Goal: Information Seeking & Learning: Check status

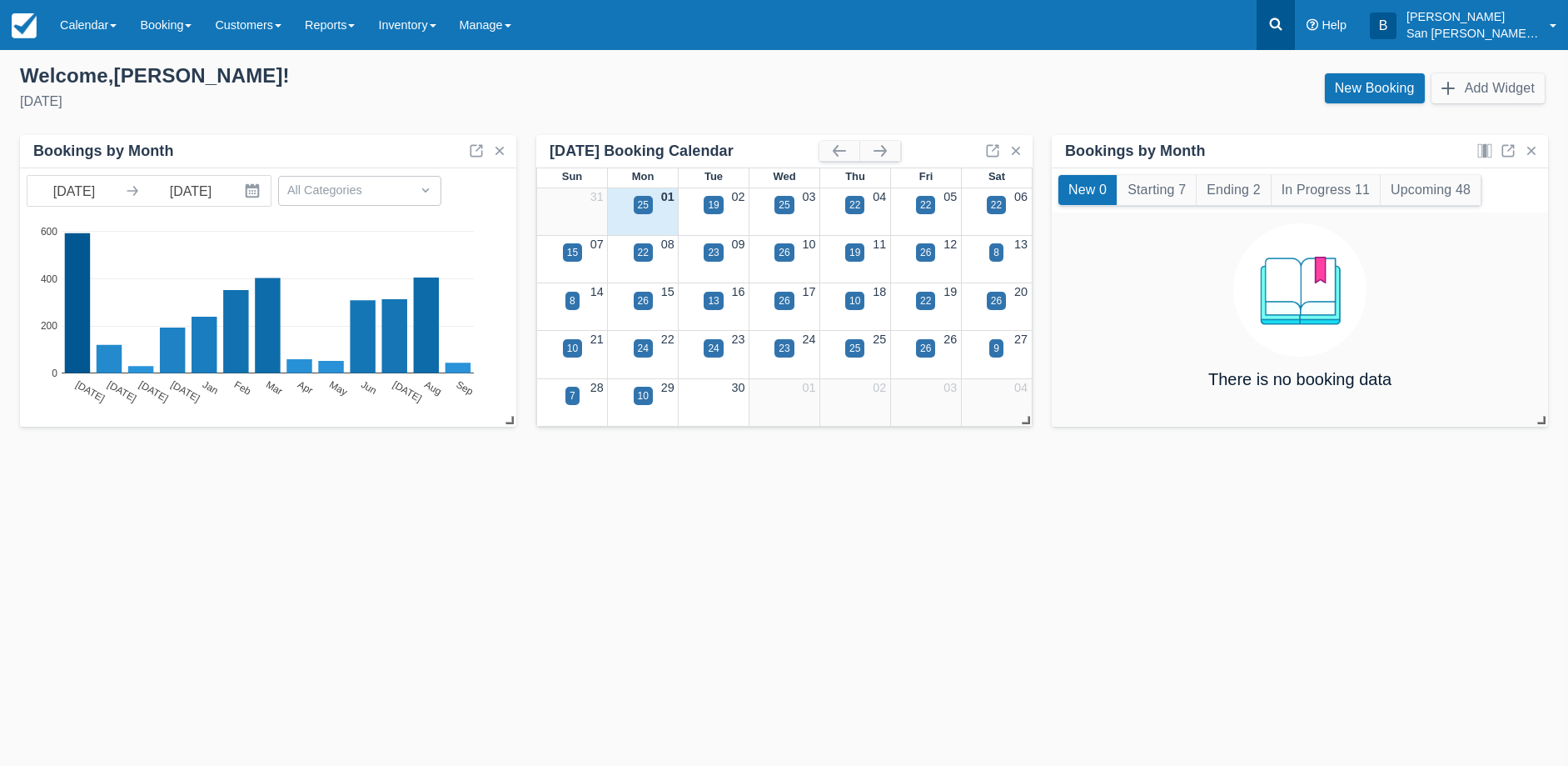
click at [1283, 28] on icon at bounding box center [1276, 24] width 12 height 12
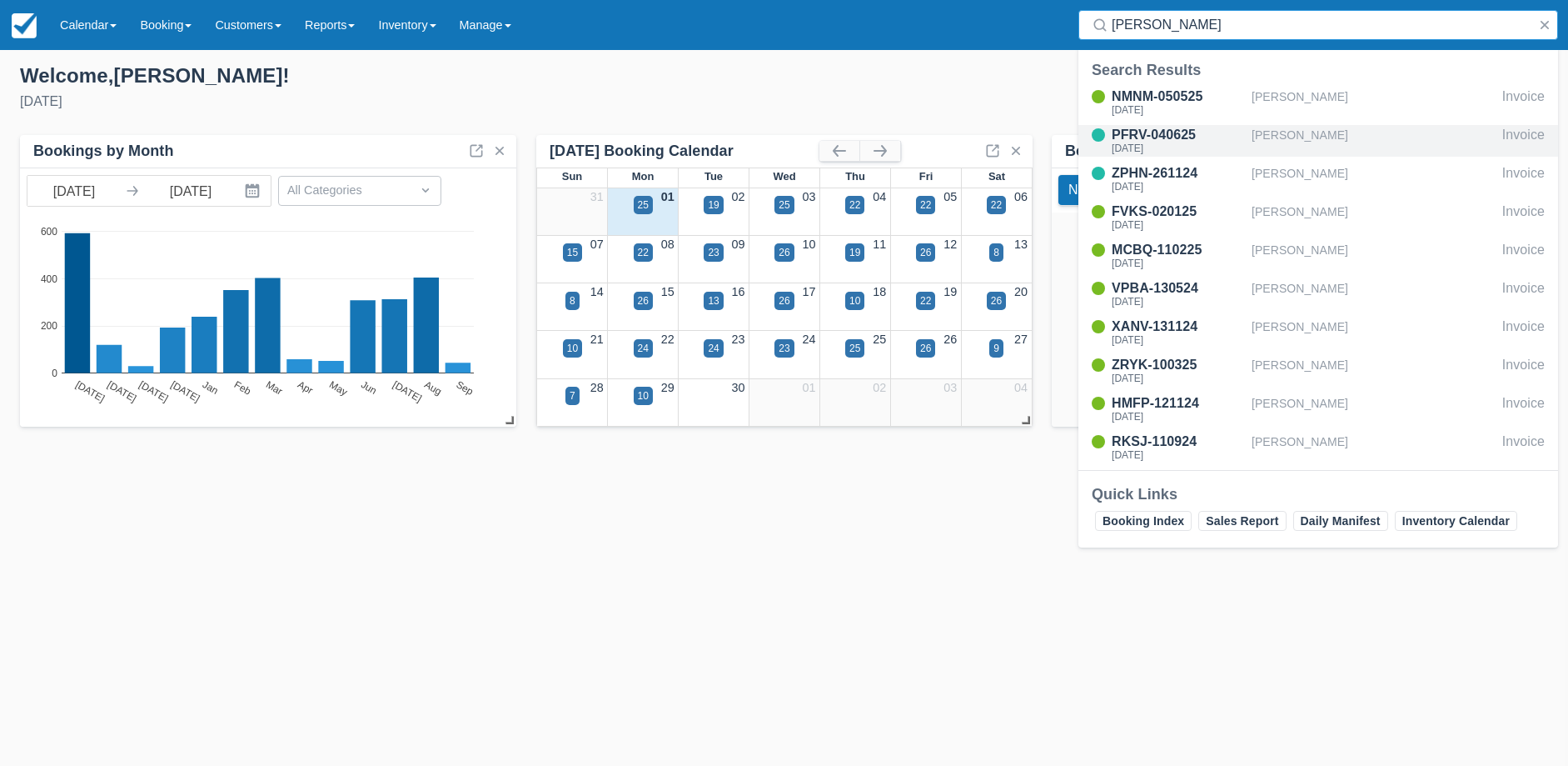
type input "tom"
click at [1153, 147] on div "[DATE]" at bounding box center [1179, 148] width 134 height 10
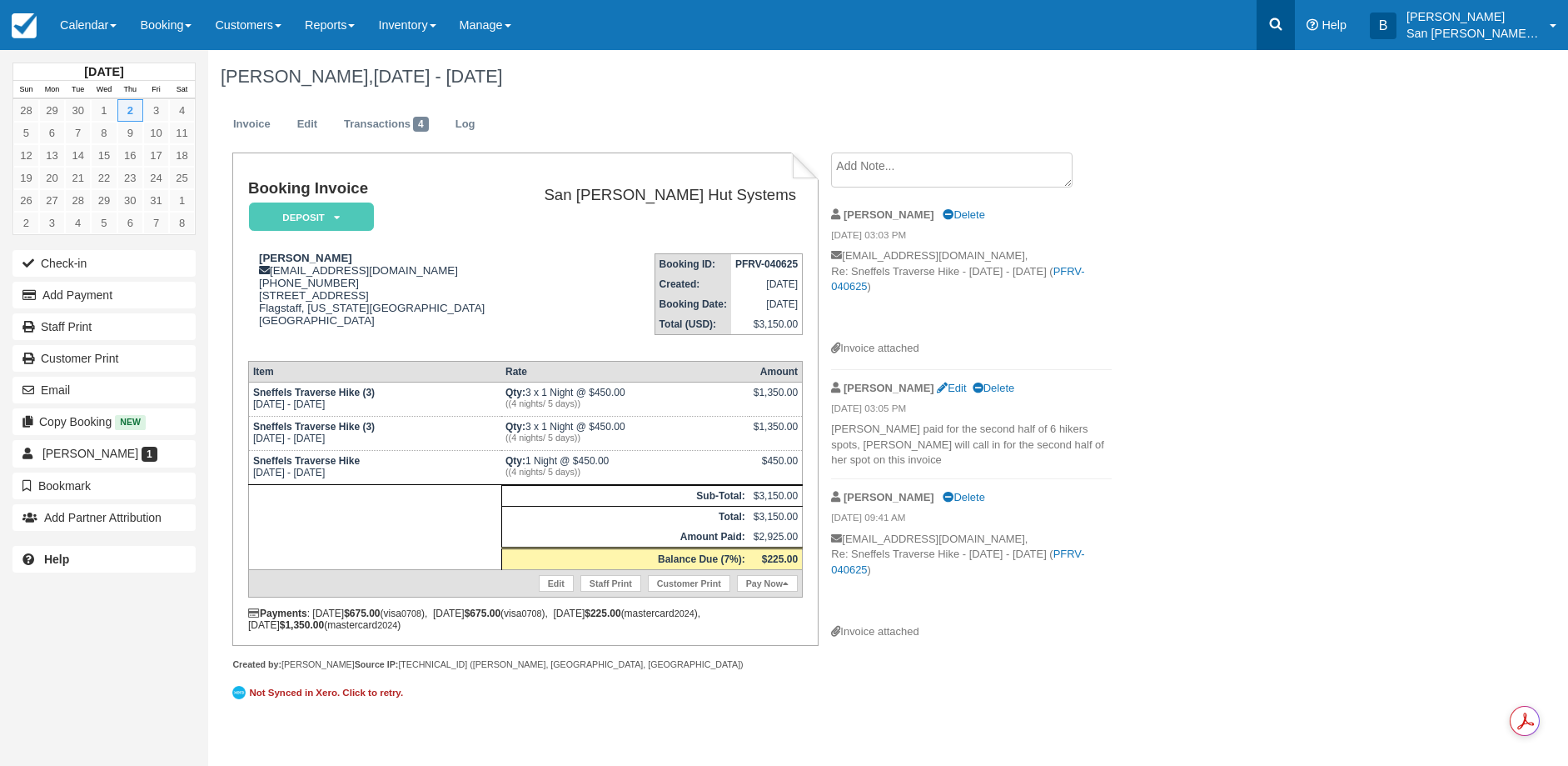
click at [1283, 19] on icon at bounding box center [1276, 24] width 12 height 12
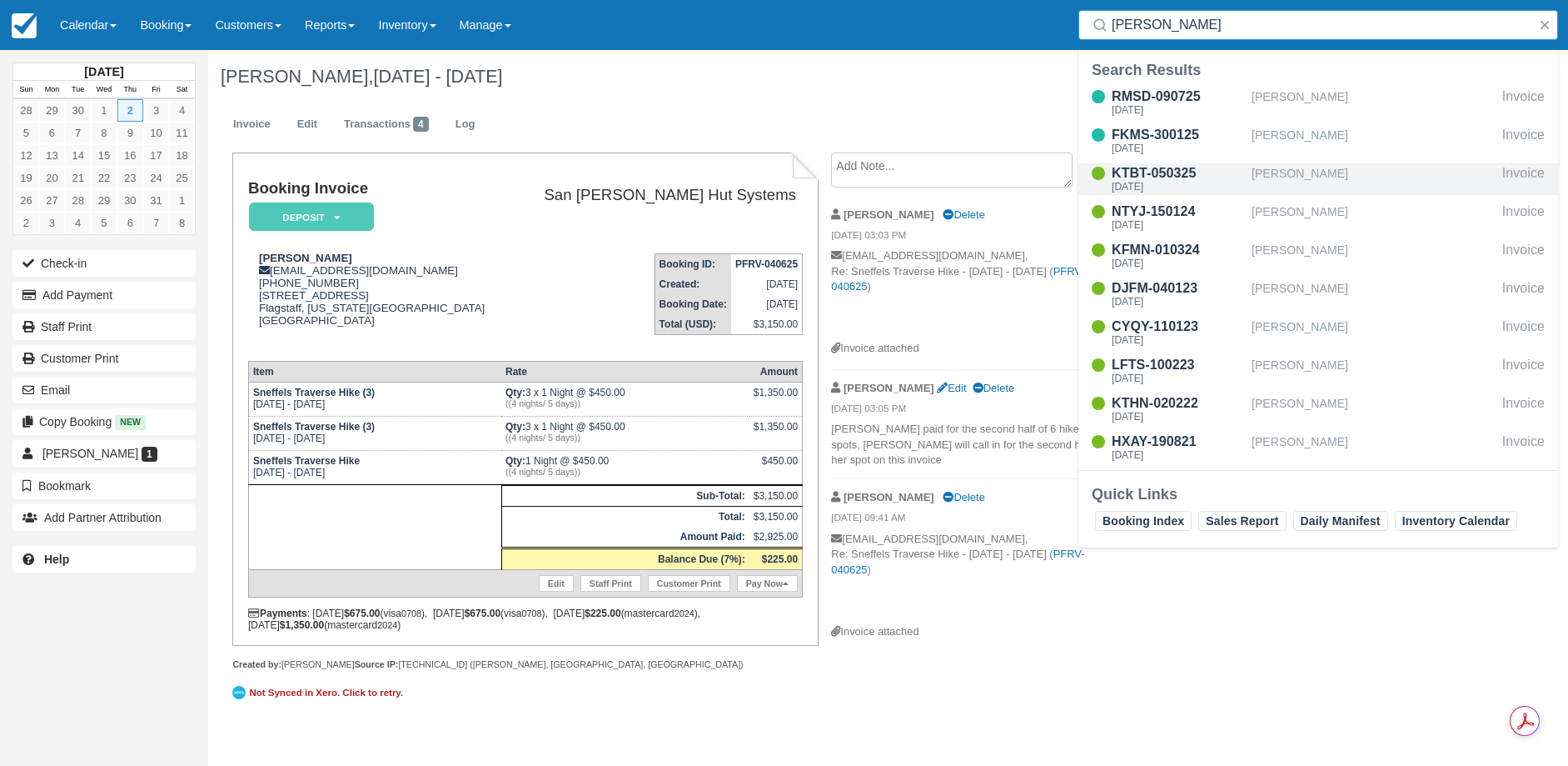
type input "Anderson"
click at [1169, 171] on div "KTBT-050325" at bounding box center [1179, 173] width 134 height 20
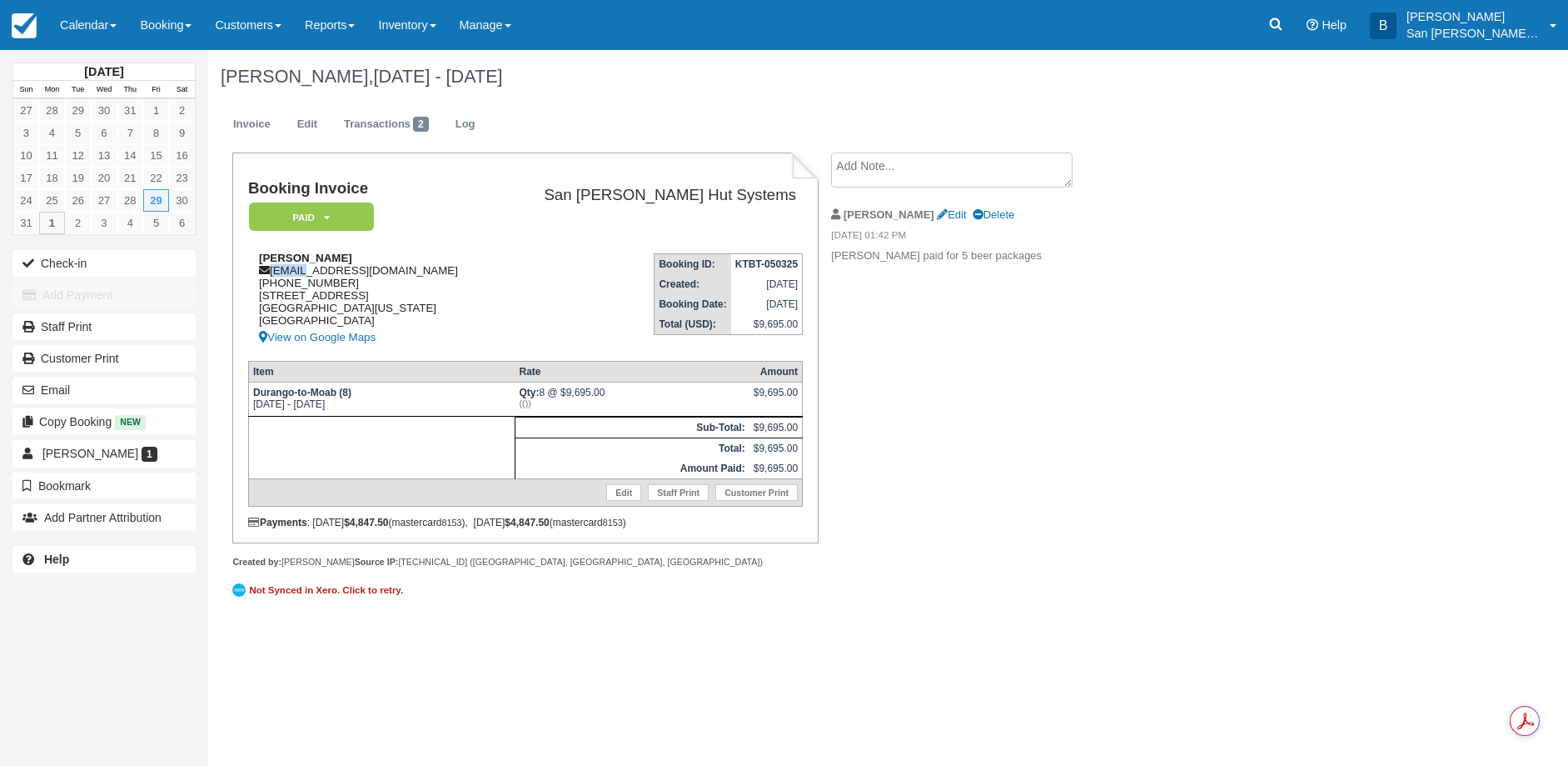
drag, startPoint x: 271, startPoint y: 271, endPoint x: 294, endPoint y: 269, distance: 23.1
click at [294, 269] on div "[PERSON_NAME] [EMAIL_ADDRESS][DOMAIN_NAME] [PHONE_NUMBER] [STREET_ADDRESS][US_S…" at bounding box center [370, 299] width 245 height 95
click at [384, 262] on div "[PERSON_NAME] [EMAIL_ADDRESS][DOMAIN_NAME] [PHONE_NUMBER] [STREET_ADDRESS][US_S…" at bounding box center [370, 299] width 245 height 95
drag, startPoint x: 273, startPoint y: 273, endPoint x: 536, endPoint y: 273, distance: 263.0
click at [493, 273] on div "Julie Anderson julieandersonceramics@gmail.com 1 (970) 846-5156 2520 Copper Rid…" at bounding box center [370, 299] width 245 height 95
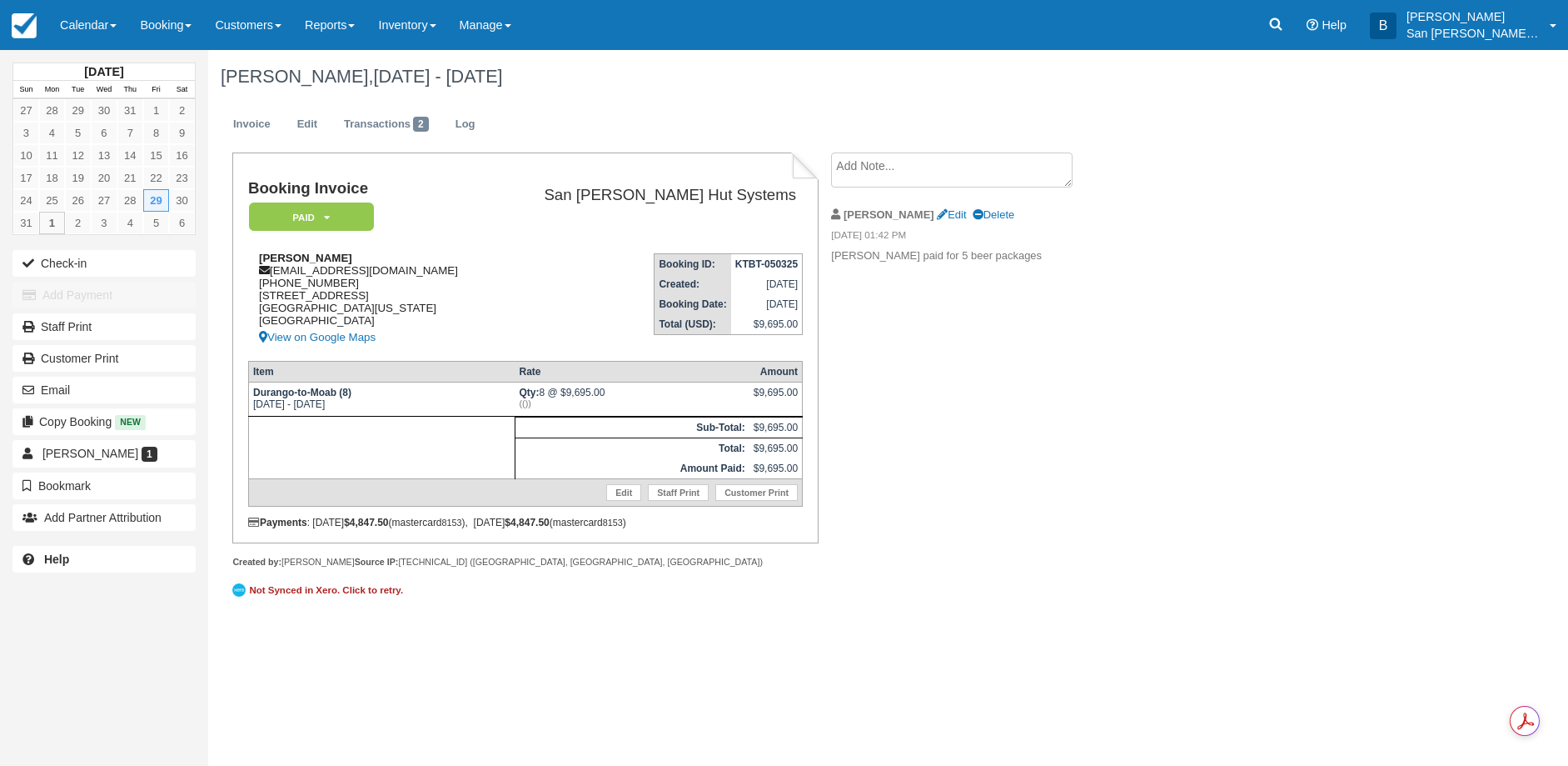
copy div "julieandersonceramics@gmail.com"
click at [1295, 34] on link at bounding box center [1276, 25] width 38 height 50
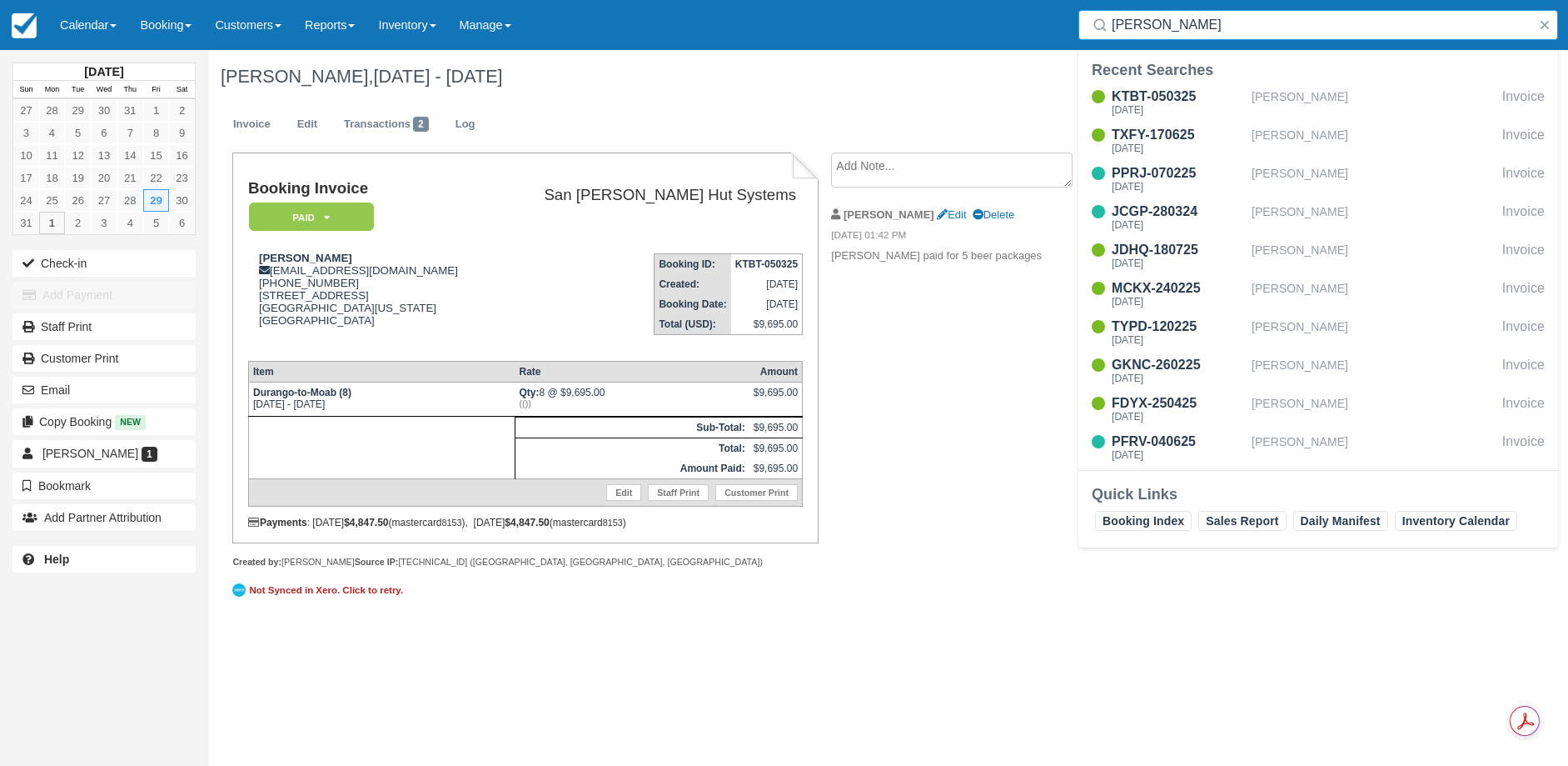
type input "merritt"
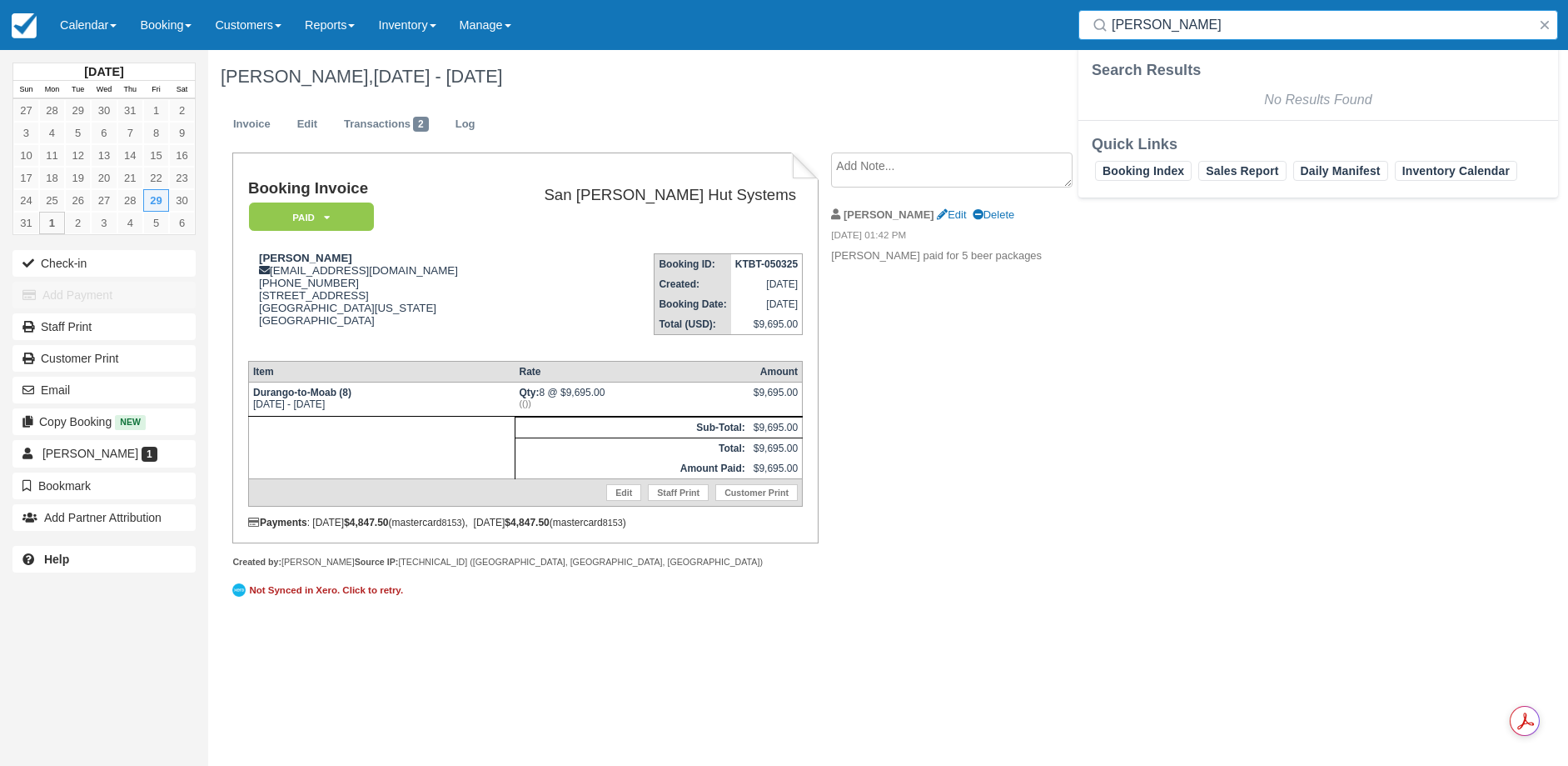
drag, startPoint x: 1167, startPoint y: 21, endPoint x: 1010, endPoint y: 20, distance: 157.0
click at [1010, 18] on div "Menu Calendar Customer Inventory Month Week Day Booking Daily Manifest Daily Li…" at bounding box center [784, 25] width 1568 height 50
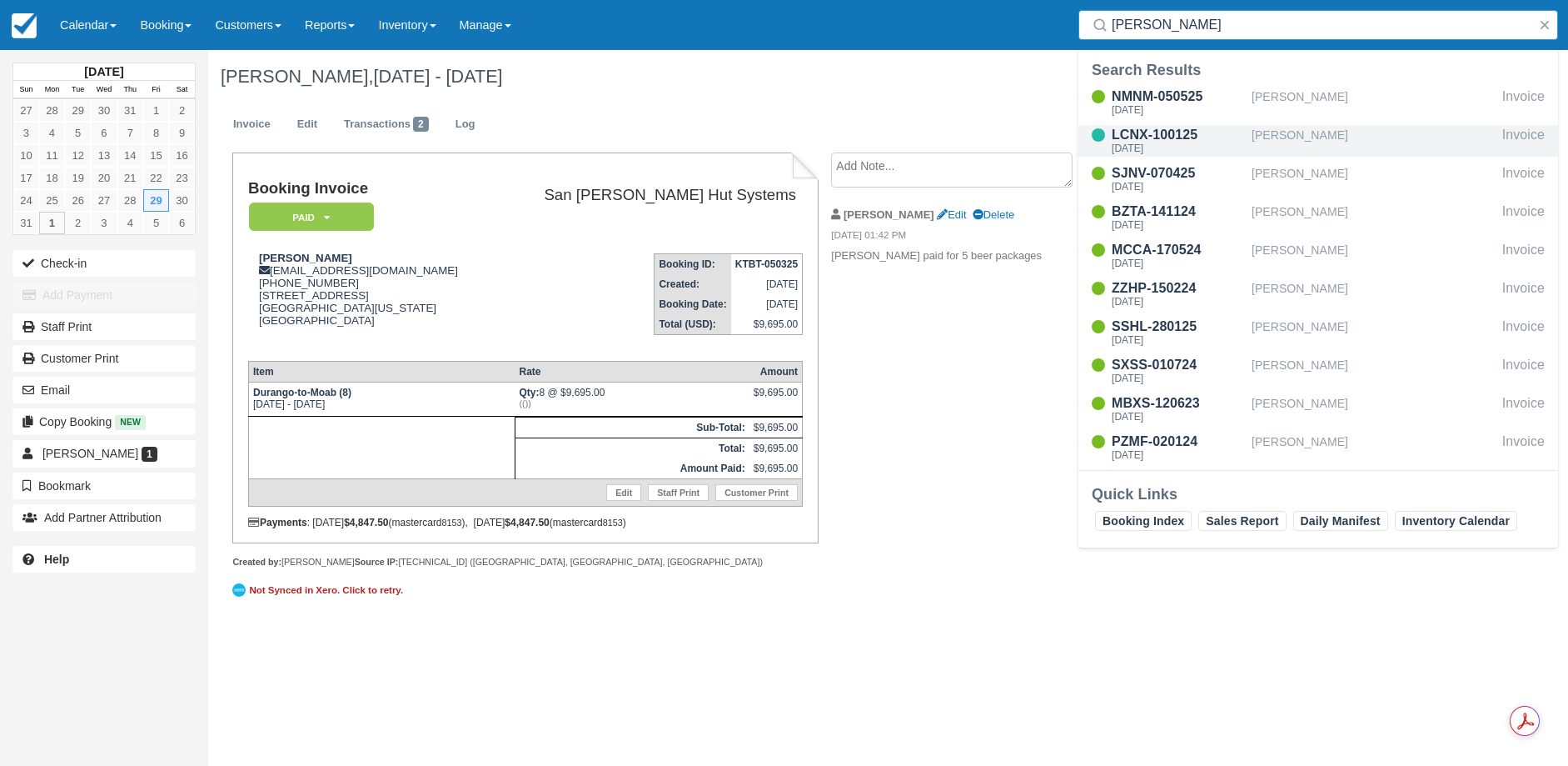
type input "Thomas"
click at [1171, 139] on div "LCNX-100125" at bounding box center [1179, 134] width 134 height 20
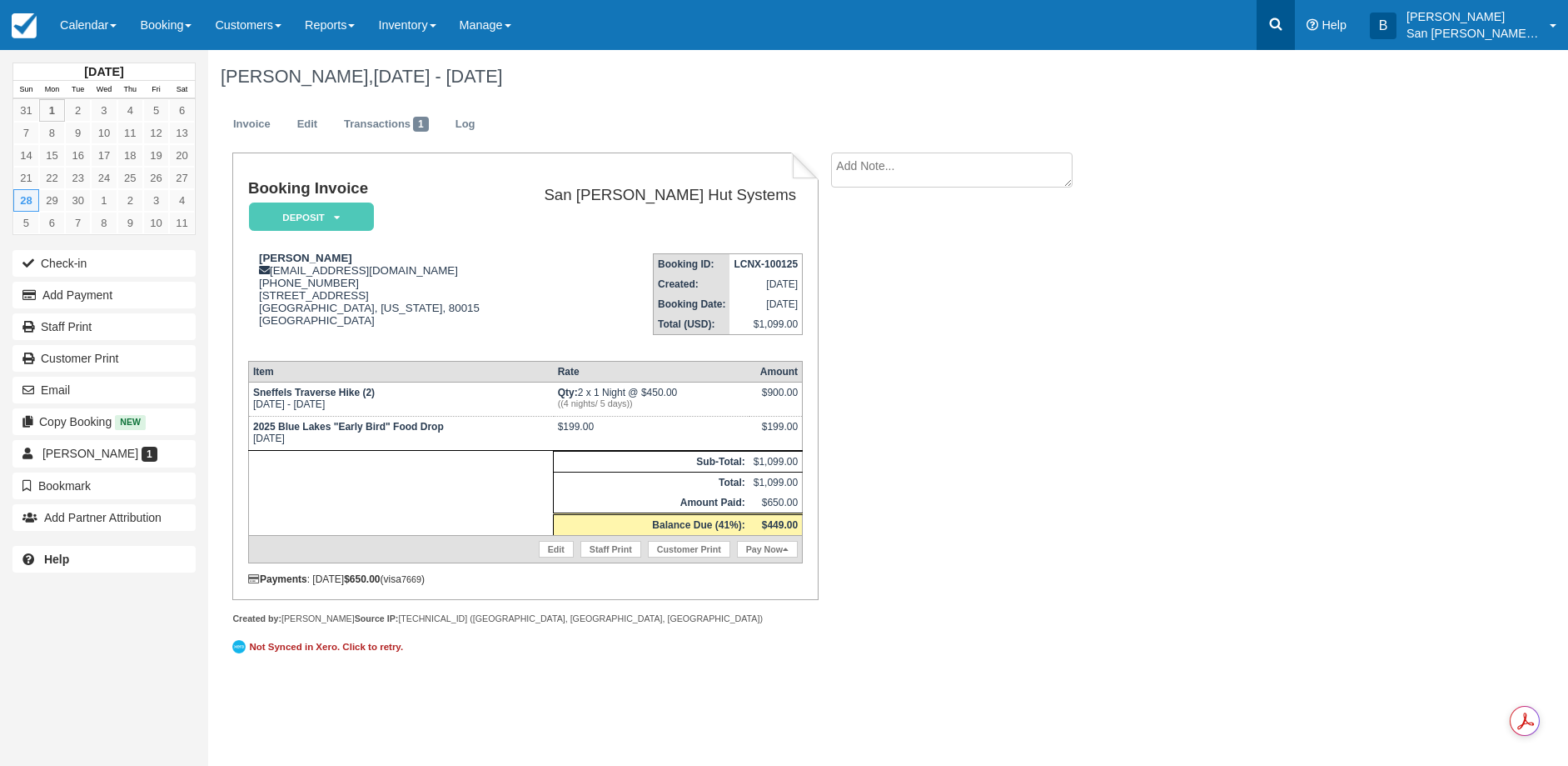
click at [1279, 17] on icon at bounding box center [1276, 23] width 16 height 16
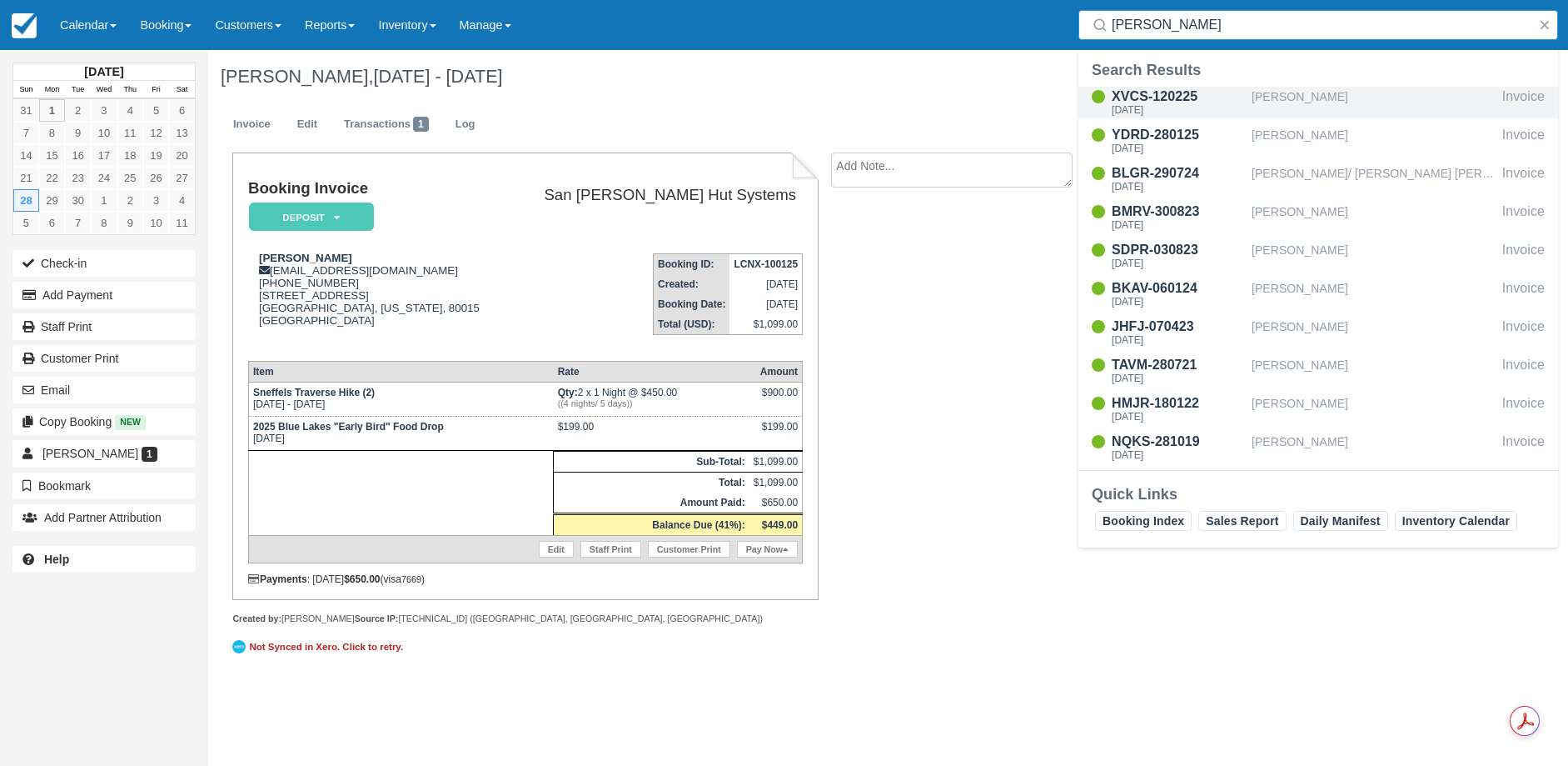
type input "Parker"
click at [1148, 103] on div "XVCS-120225" at bounding box center [1179, 96] width 134 height 20
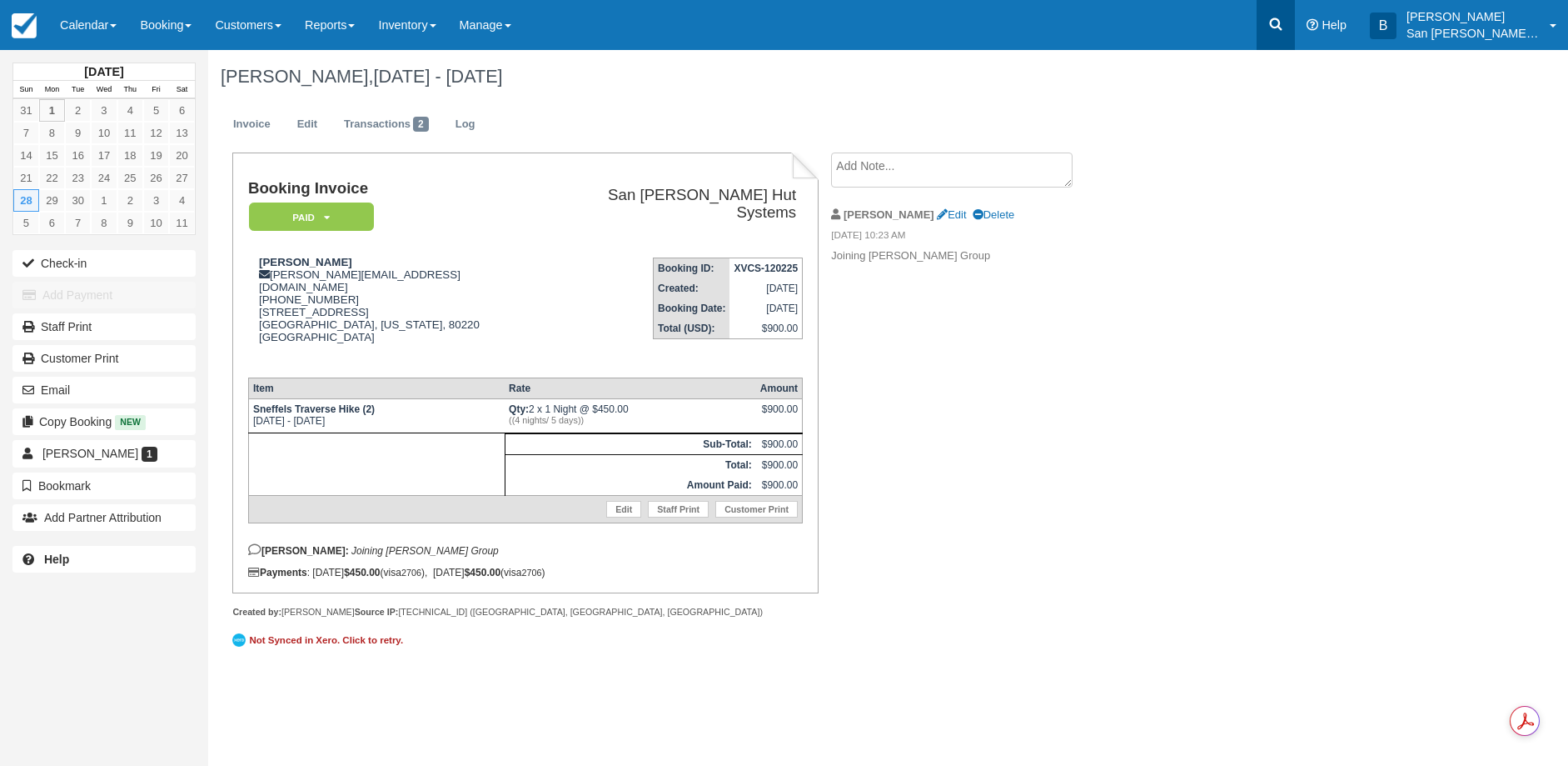
click at [1284, 21] on icon at bounding box center [1276, 23] width 16 height 16
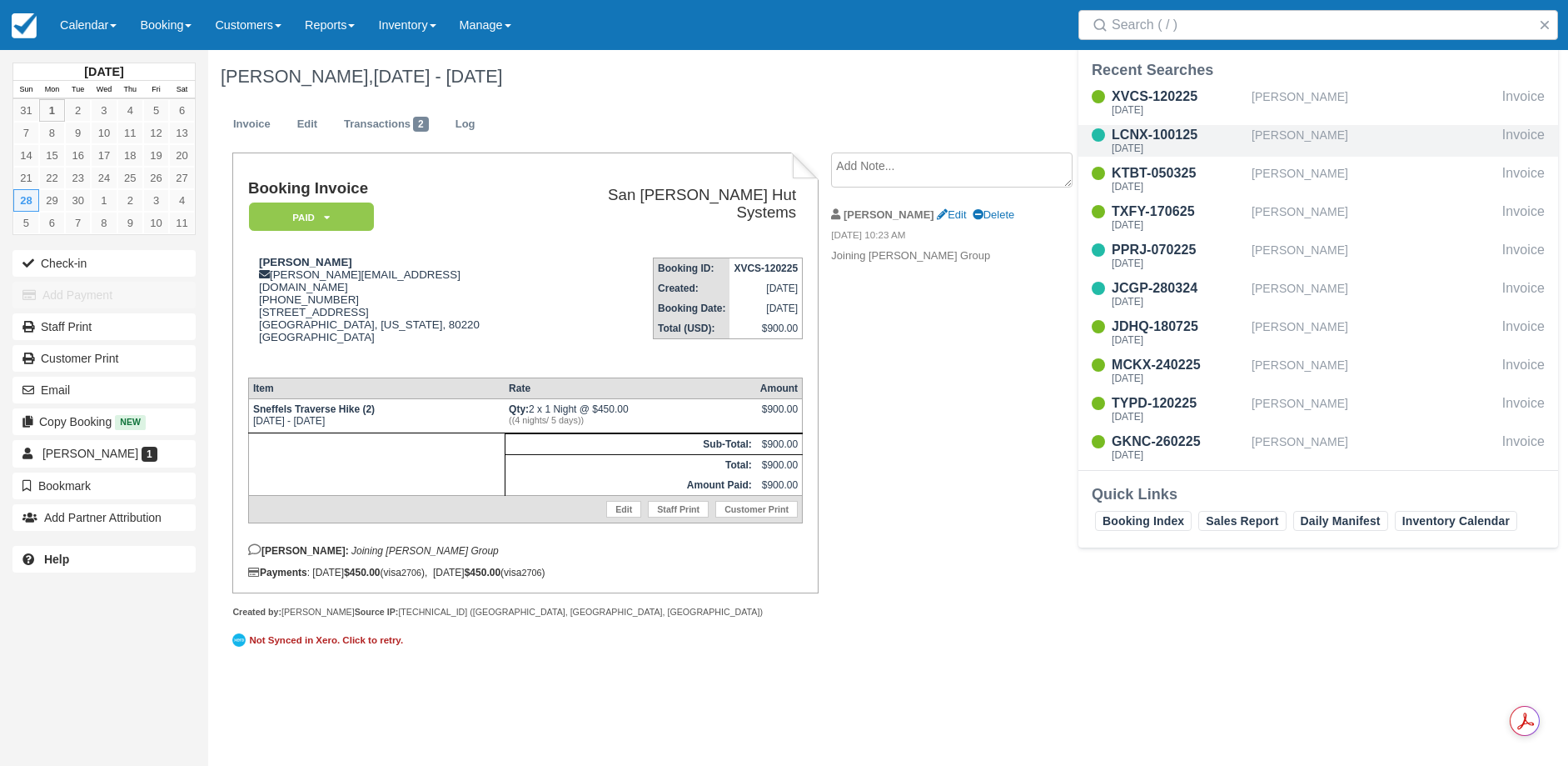
click at [1308, 140] on div "[PERSON_NAME]" at bounding box center [1373, 141] width 244 height 31
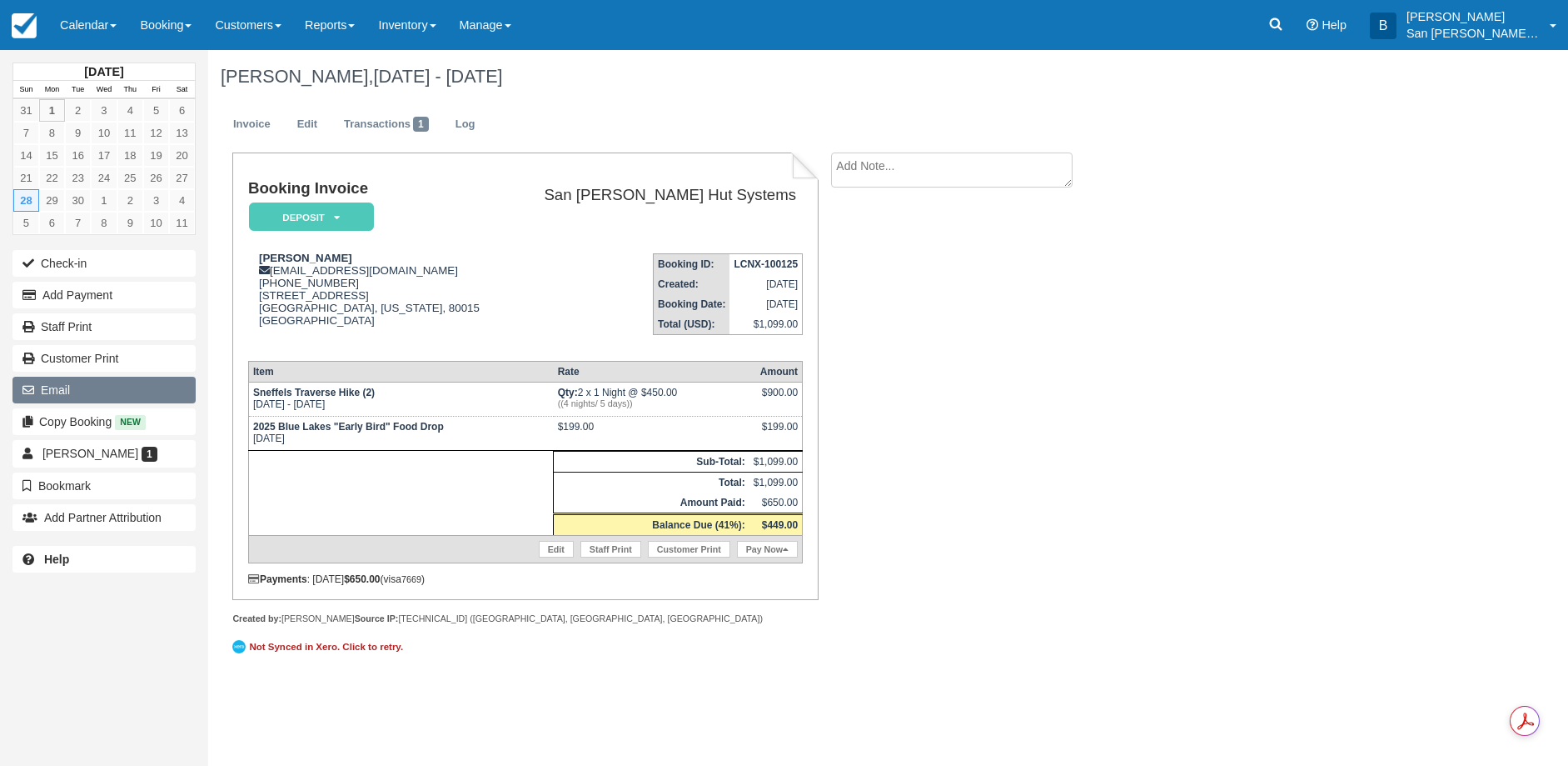
click at [70, 396] on button "Email" at bounding box center [103, 390] width 183 height 27
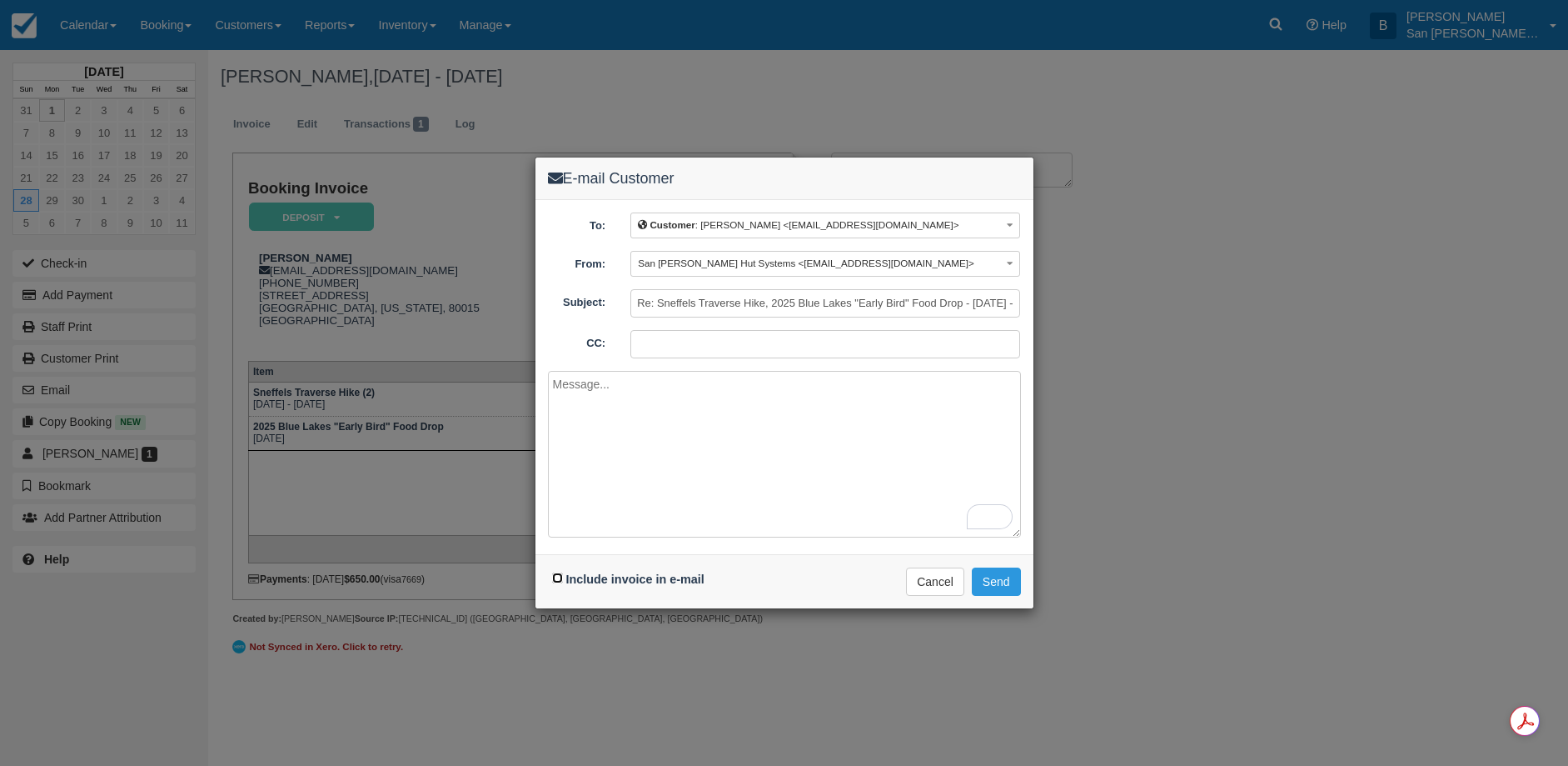
drag, startPoint x: 557, startPoint y: 577, endPoint x: 623, endPoint y: 508, distance: 95.5
click at [558, 577] on input "Include invoice in e-mail" at bounding box center [558, 578] width 10 height 10
checkbox input "true"
click at [638, 427] on textarea "To enrich screen reader interactions, please activate Accessibility in Grammarl…" at bounding box center [784, 454] width 473 height 167
type textarea "H"
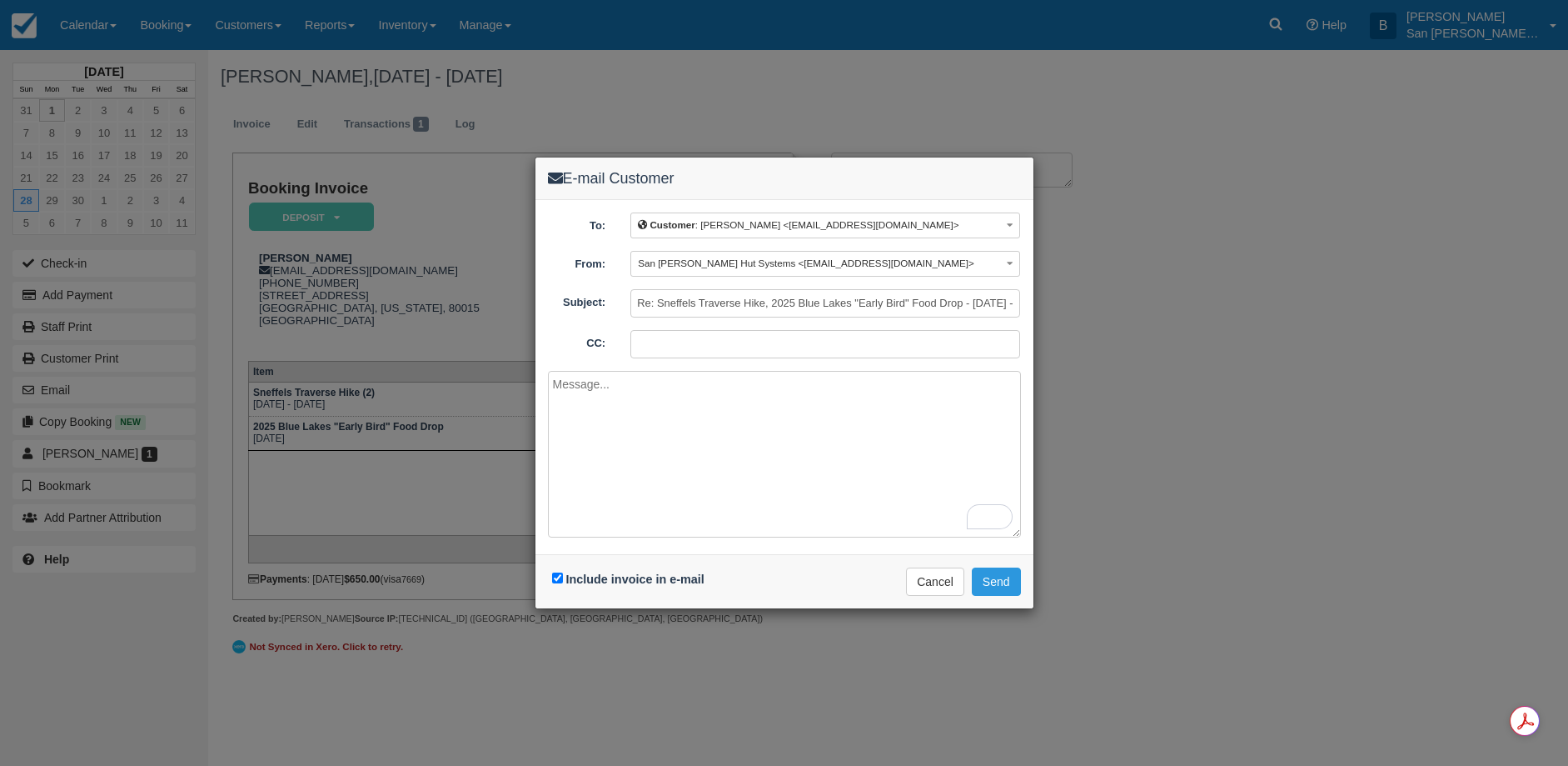
click at [993, 597] on div "Include invoice in e-mail Delivering e-mail ... Cancel Send" at bounding box center [784, 581] width 498 height 54
click at [996, 583] on button "Send" at bounding box center [996, 581] width 49 height 29
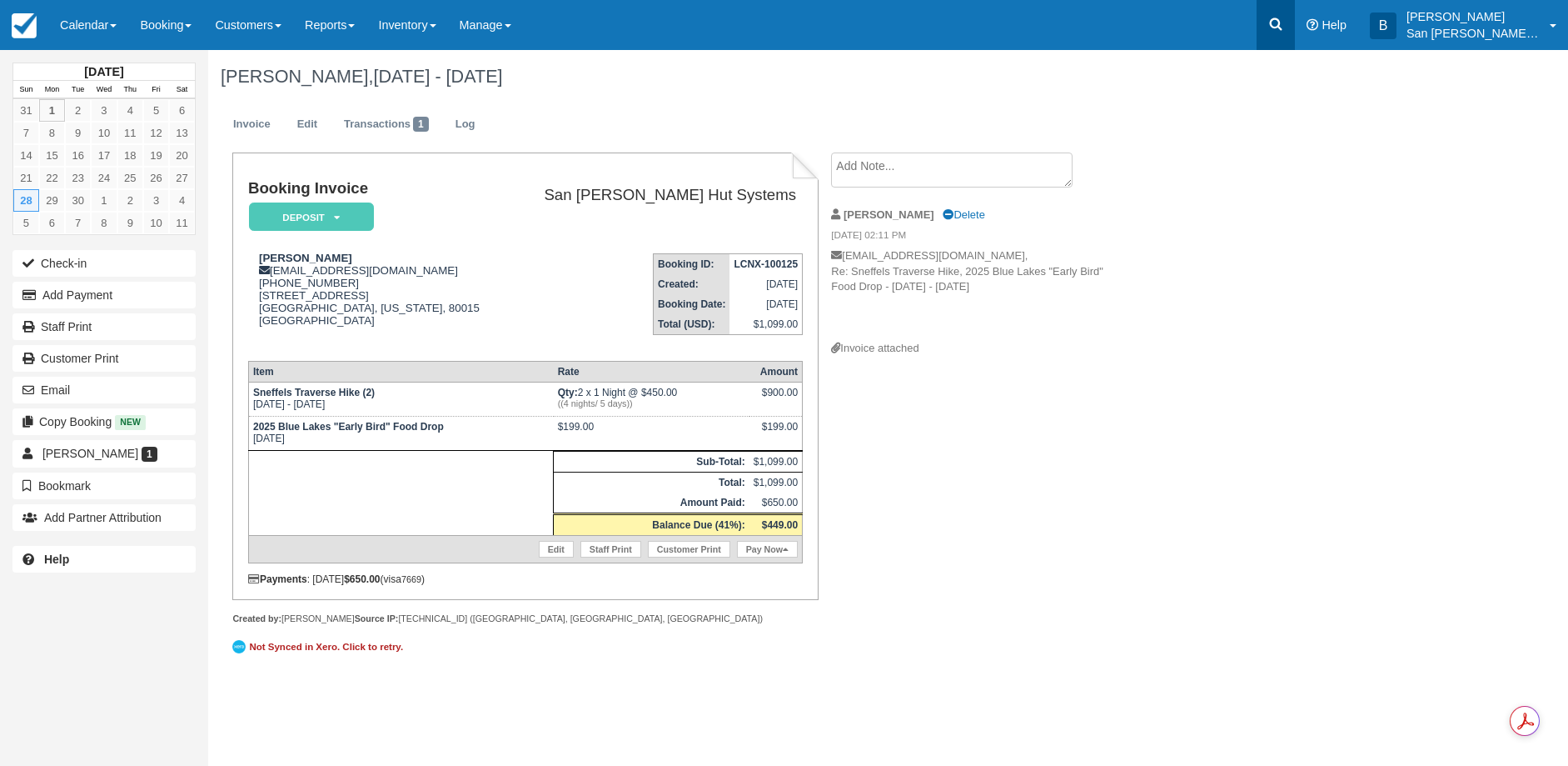
click at [1284, 20] on icon at bounding box center [1276, 23] width 16 height 16
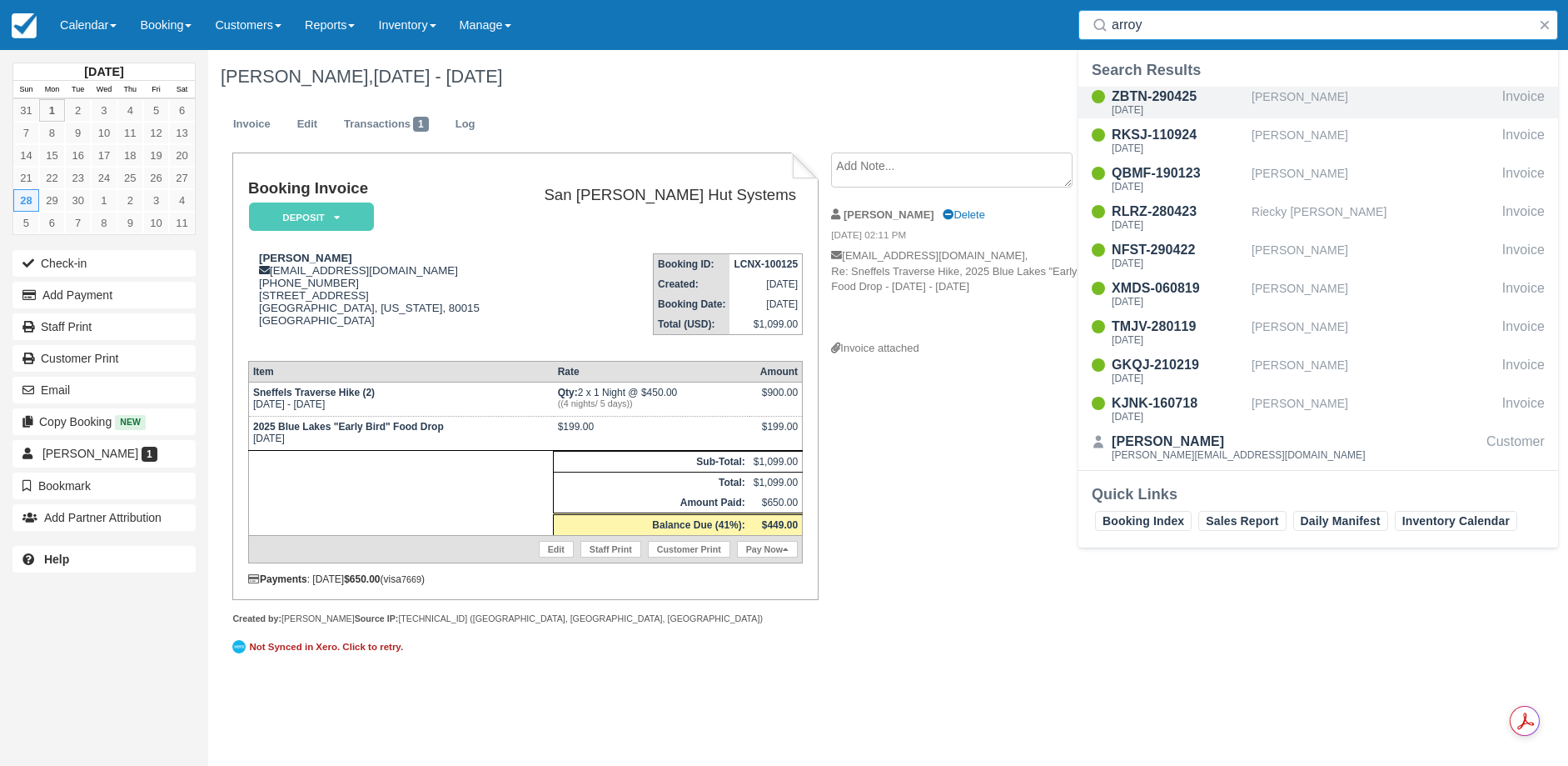
type input "arroy"
click at [1194, 103] on div "ZBTN-290425" at bounding box center [1179, 96] width 134 height 20
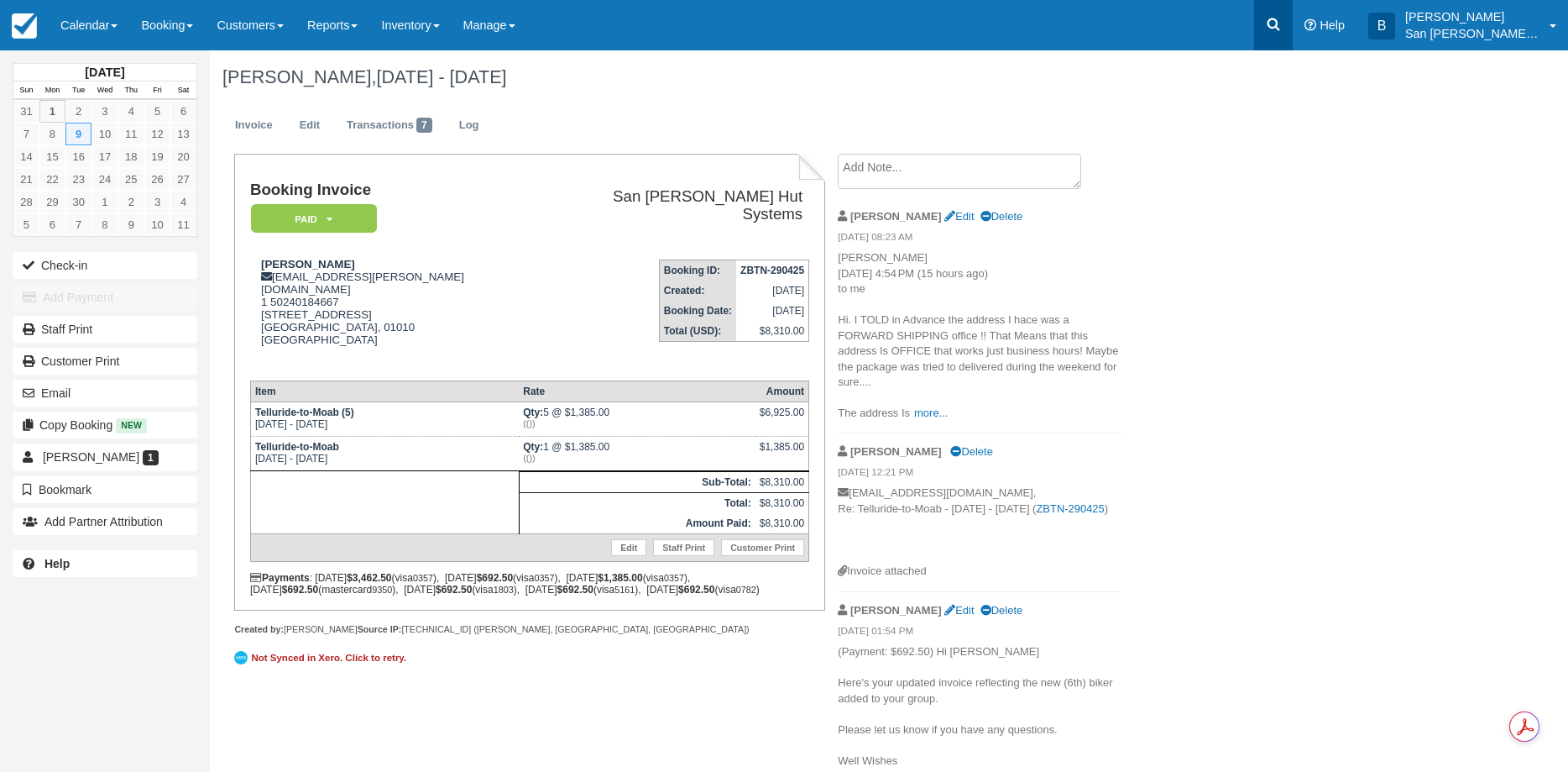
click at [1281, 31] on icon at bounding box center [1273, 24] width 17 height 17
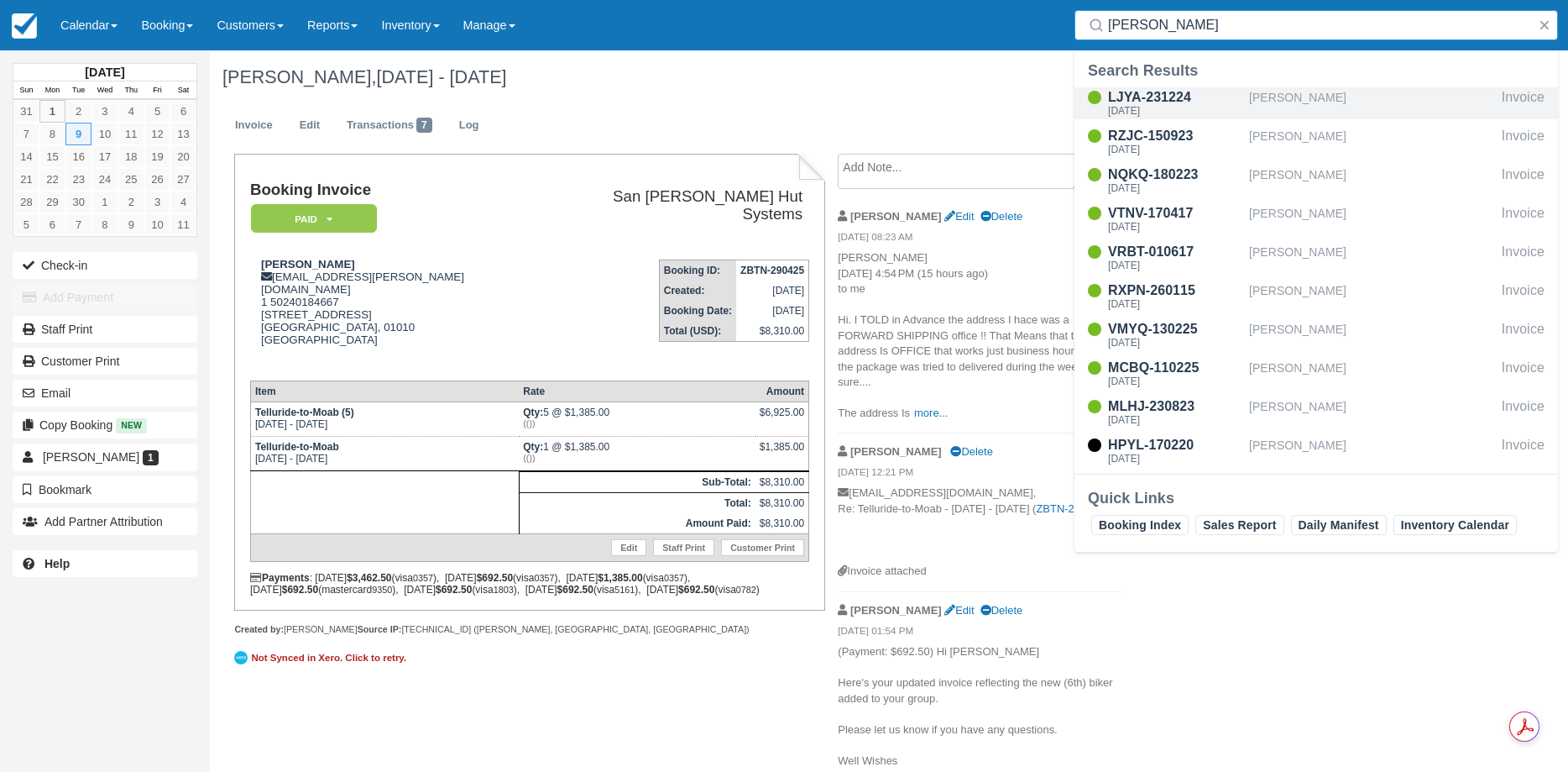
type input "[PERSON_NAME]"
click at [1183, 102] on div "LJYA-231224" at bounding box center [1176, 97] width 135 height 20
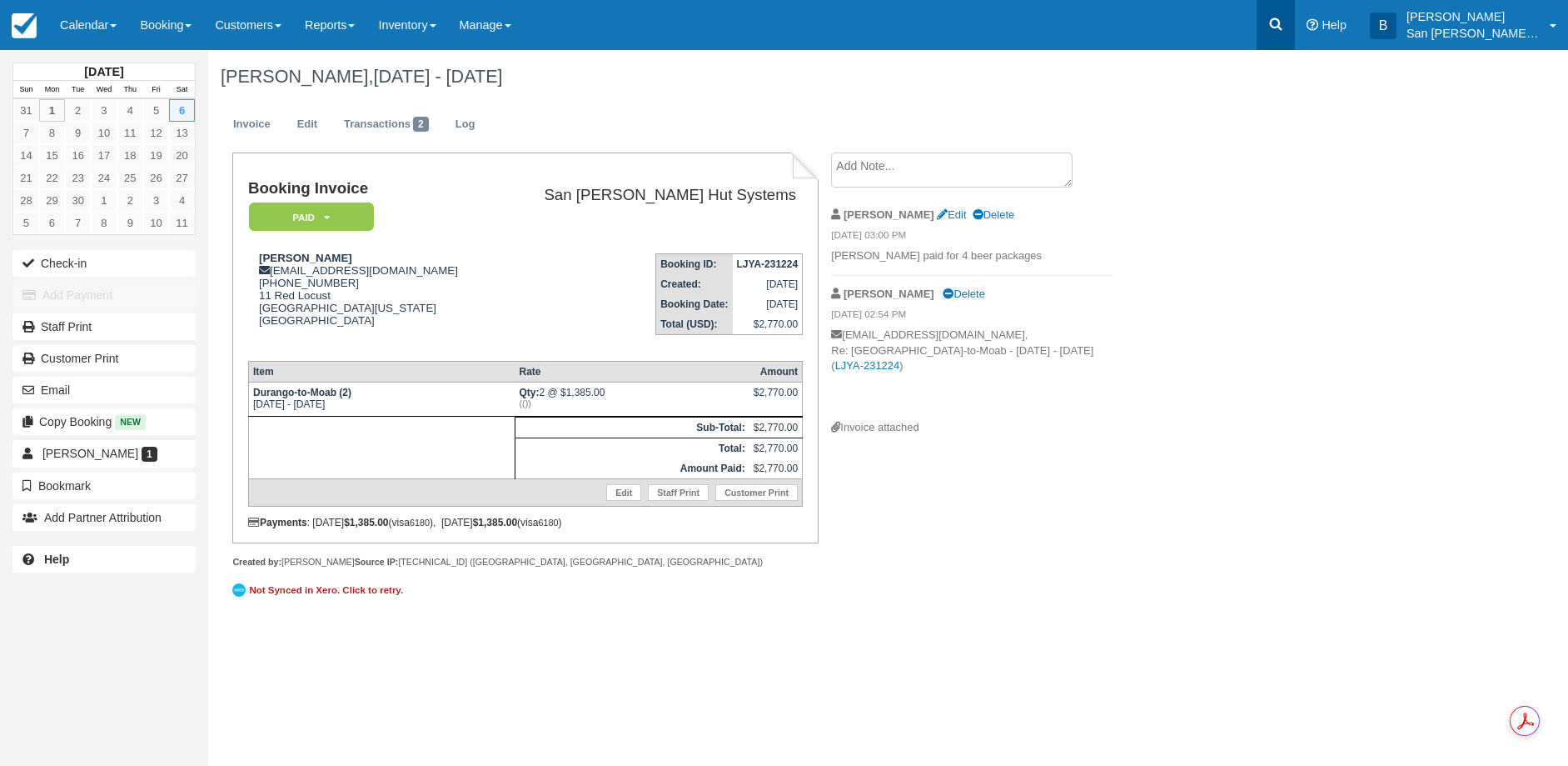
click at [1284, 21] on icon at bounding box center [1276, 23] width 16 height 16
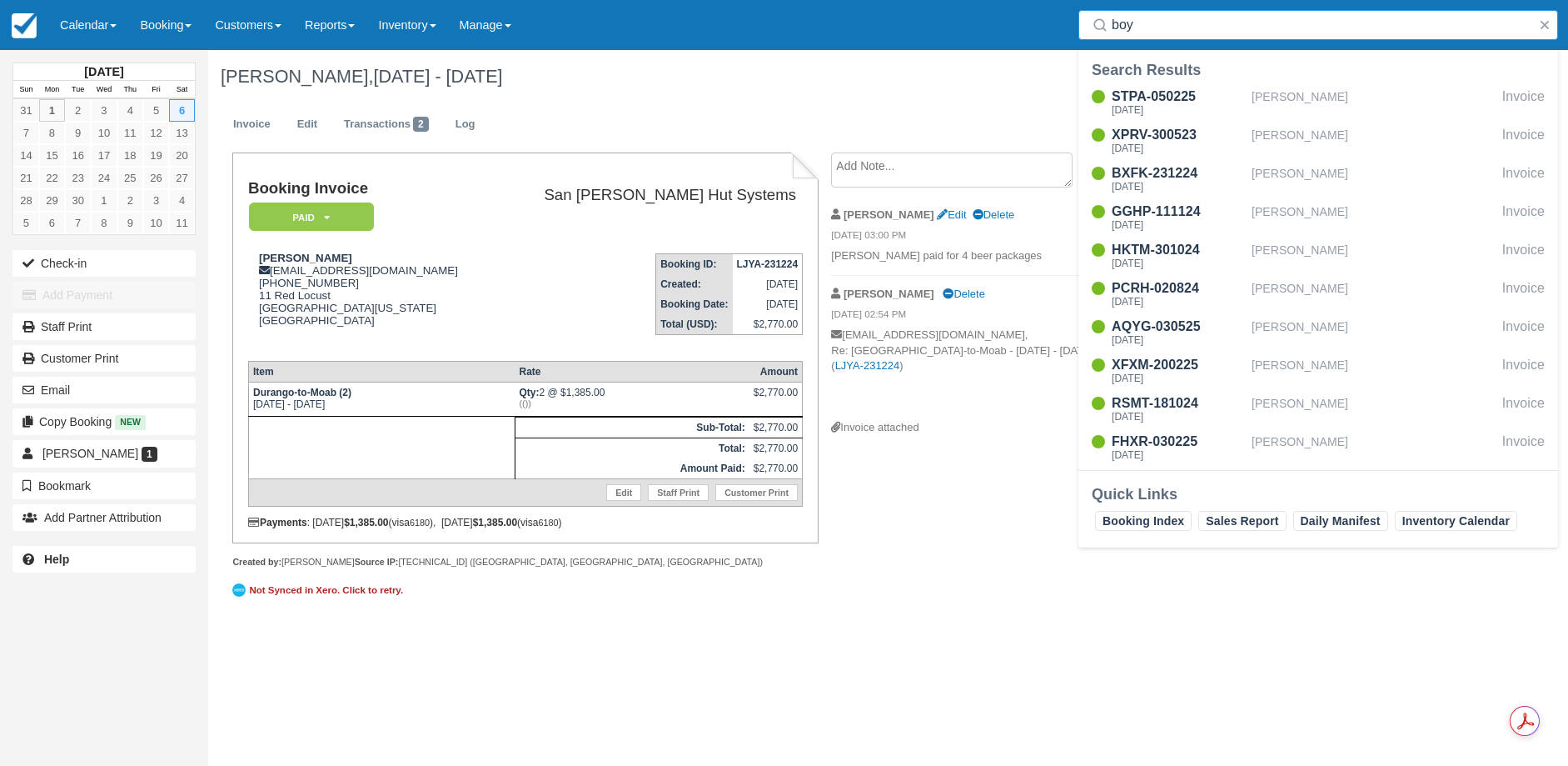
type input "[PERSON_NAME]"
drag, startPoint x: 1199, startPoint y: 23, endPoint x: 1019, endPoint y: 22, distance: 180.0
click at [1019, 22] on div "Menu Calendar Customer Inventory Month Week Day Booking Daily Manifest Daily Li…" at bounding box center [784, 25] width 1568 height 50
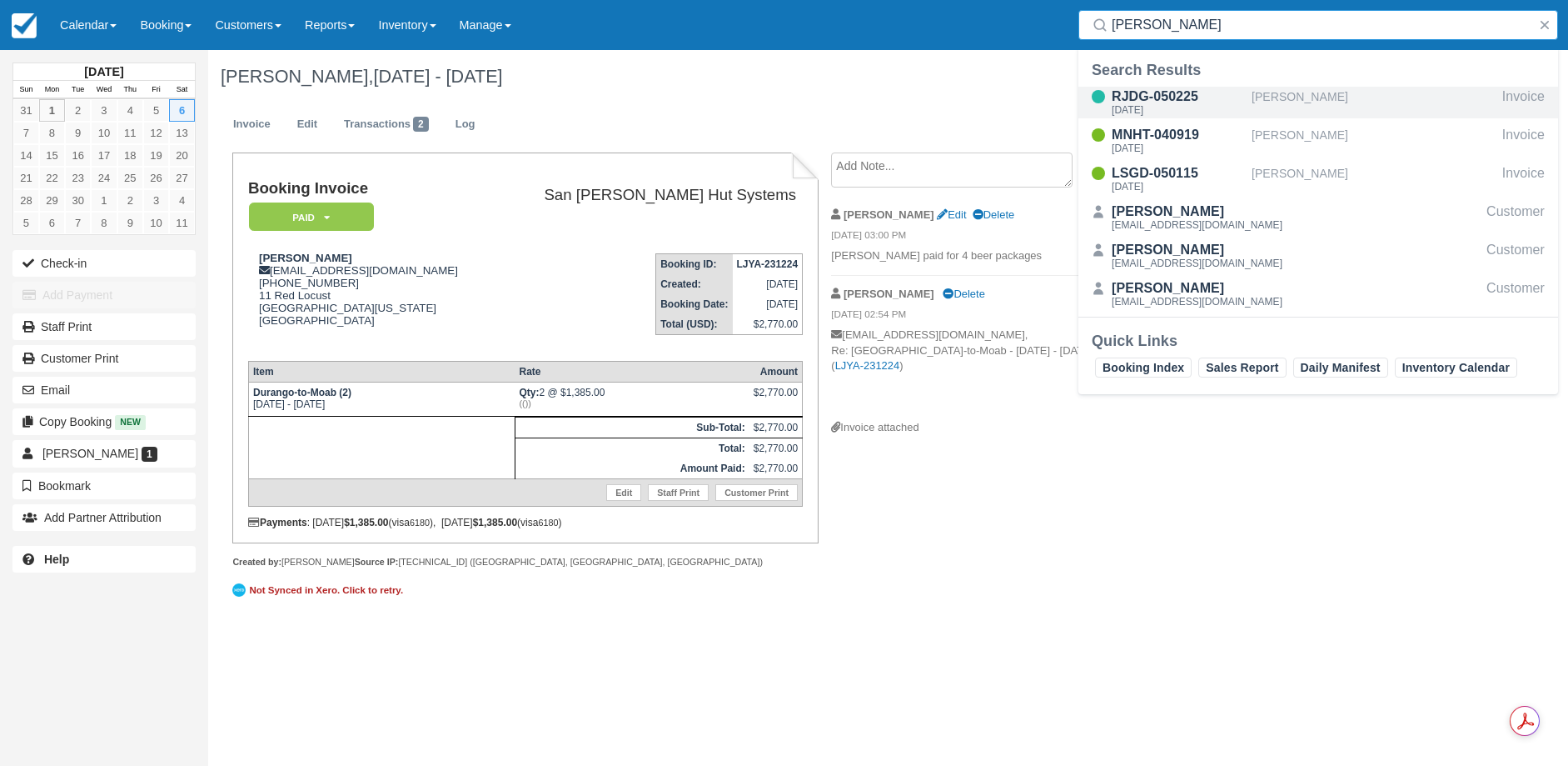
type input "[PERSON_NAME]"
click at [1171, 108] on div "[DATE]" at bounding box center [1179, 110] width 134 height 10
